Goal: Task Accomplishment & Management: Complete application form

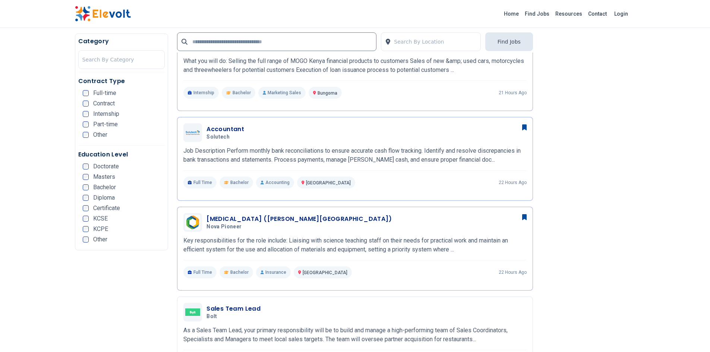
scroll to position [313, 0]
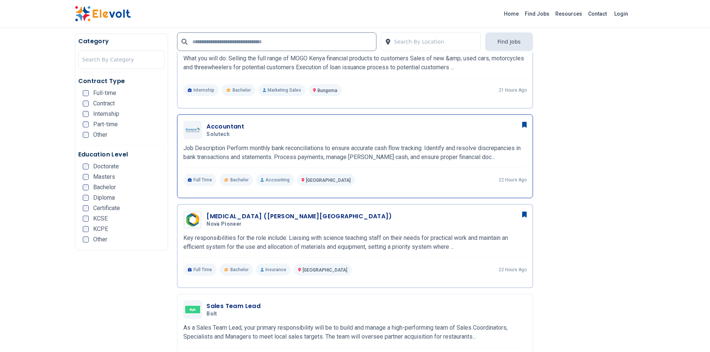
click at [216, 128] on h3 "Accountant" at bounding box center [226, 126] width 38 height 9
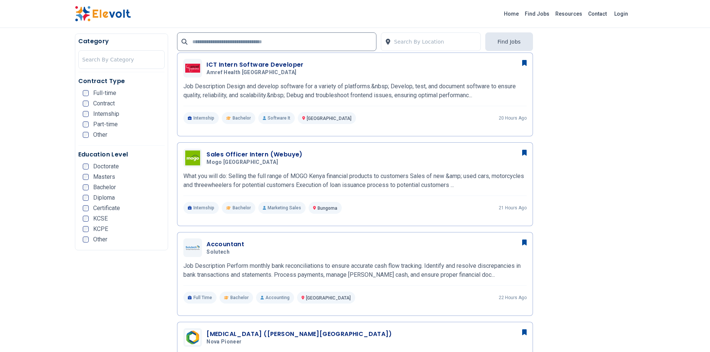
scroll to position [196, 0]
click at [215, 243] on h3 "Accountant" at bounding box center [226, 244] width 38 height 9
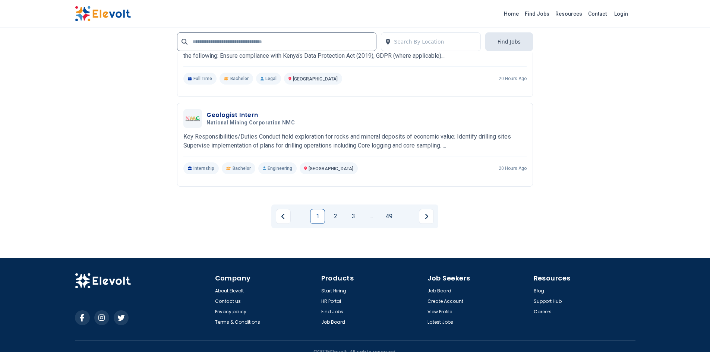
scroll to position [1763, 0]
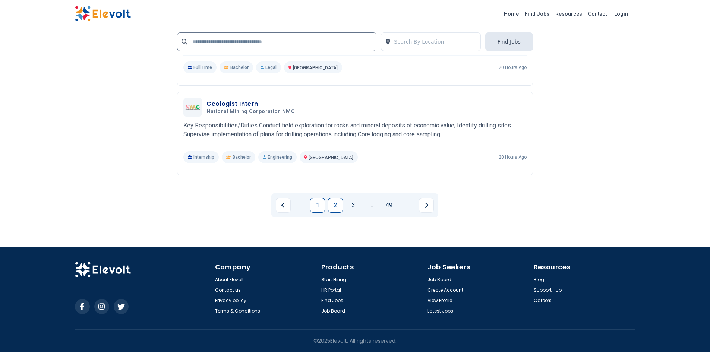
click at [340, 207] on link "2" at bounding box center [335, 205] width 15 height 15
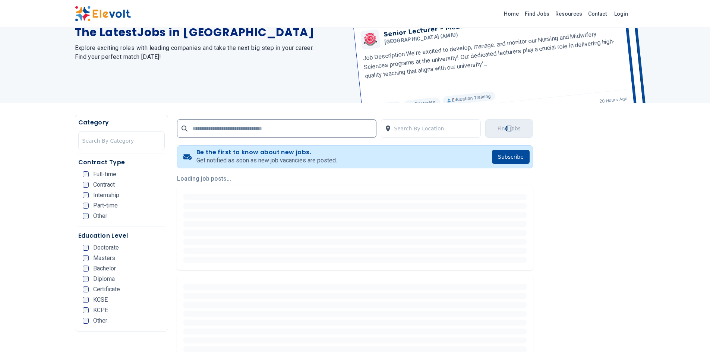
scroll to position [0, 0]
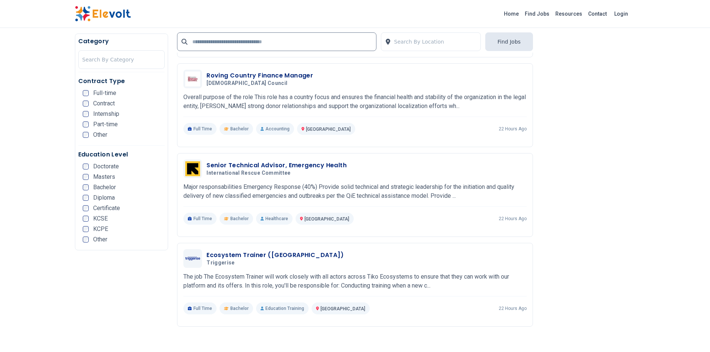
scroll to position [1317, 0]
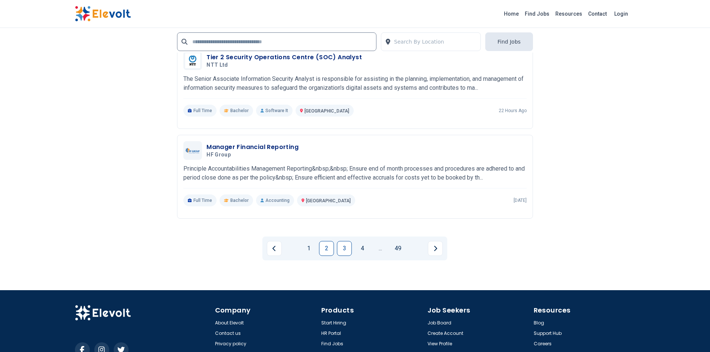
click at [342, 254] on link "3" at bounding box center [344, 248] width 15 height 15
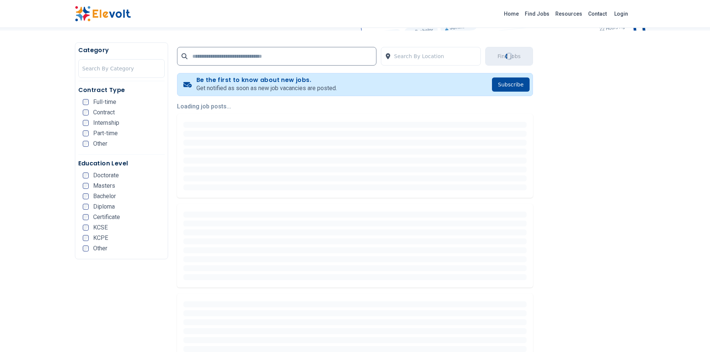
scroll to position [0, 0]
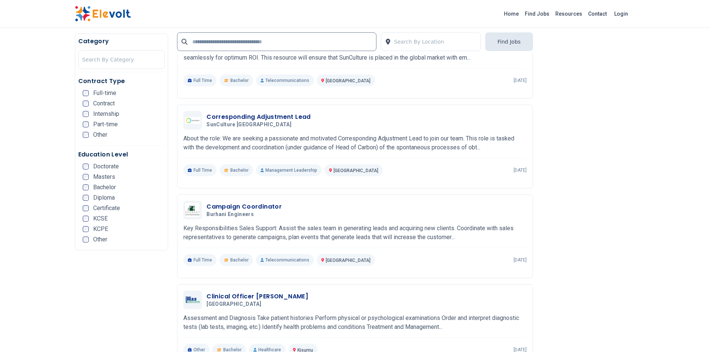
scroll to position [323, 0]
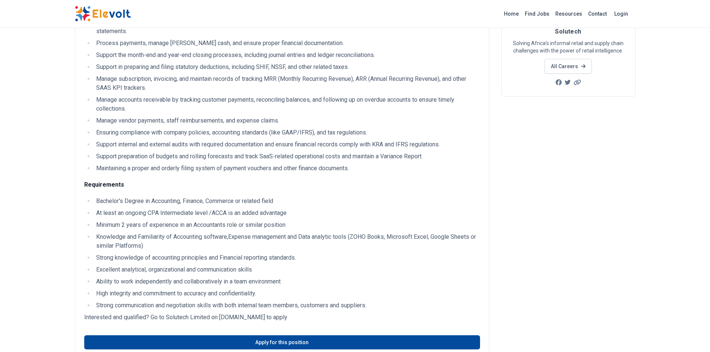
scroll to position [85, 0]
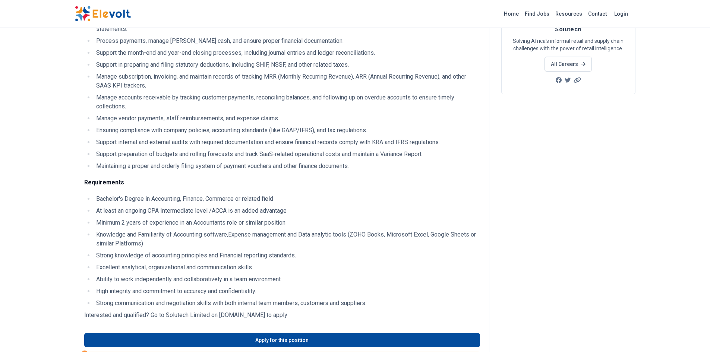
click at [119, 236] on li "Knowledge and Familiarity of Accounting software,Expense management and Data an…" at bounding box center [287, 239] width 386 height 18
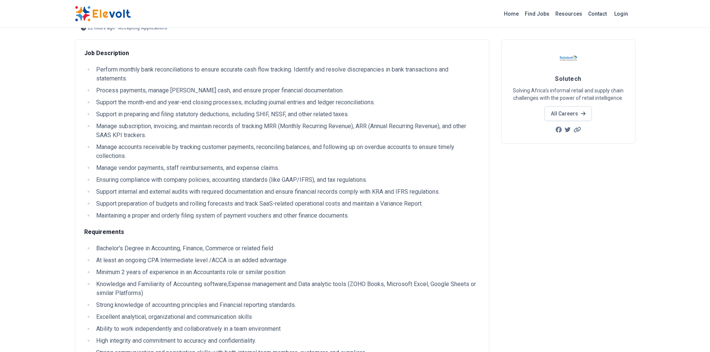
scroll to position [0, 0]
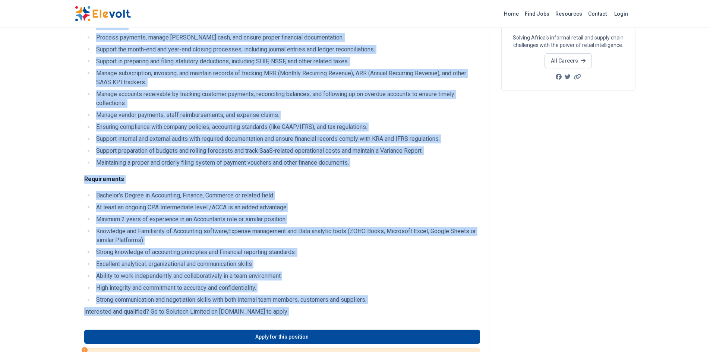
scroll to position [90, 0]
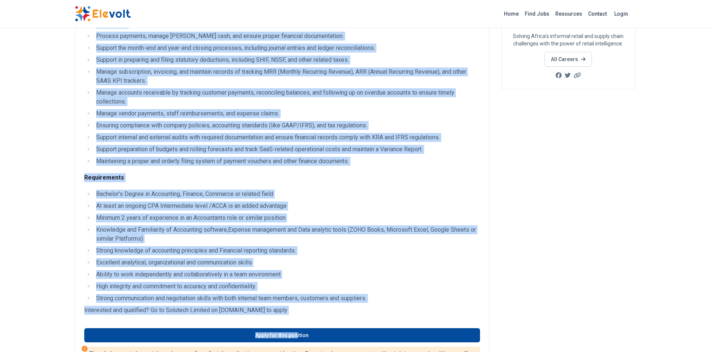
drag, startPoint x: 85, startPoint y: 101, endPoint x: 297, endPoint y: 322, distance: 306.4
click at [297, 322] on div "Job Description Perform monthly bank reconciliations to ensure accurate cash fl…" at bounding box center [282, 195] width 415 height 420
copy div "Perform monthly bank reconciliations to ensure accurate cash flow tracking. Ide…"
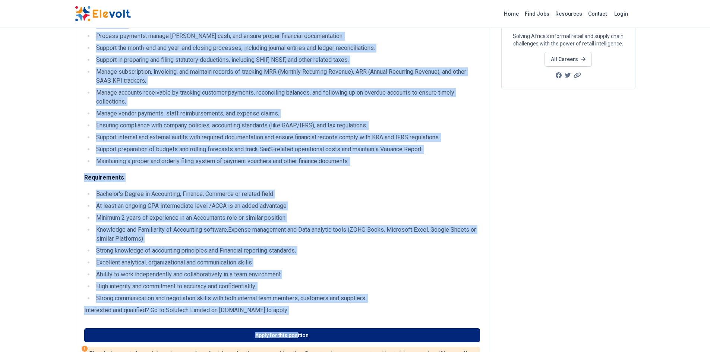
click at [283, 336] on link "Apply for this position" at bounding box center [282, 335] width 396 height 14
